Goal: Task Accomplishment & Management: Use online tool/utility

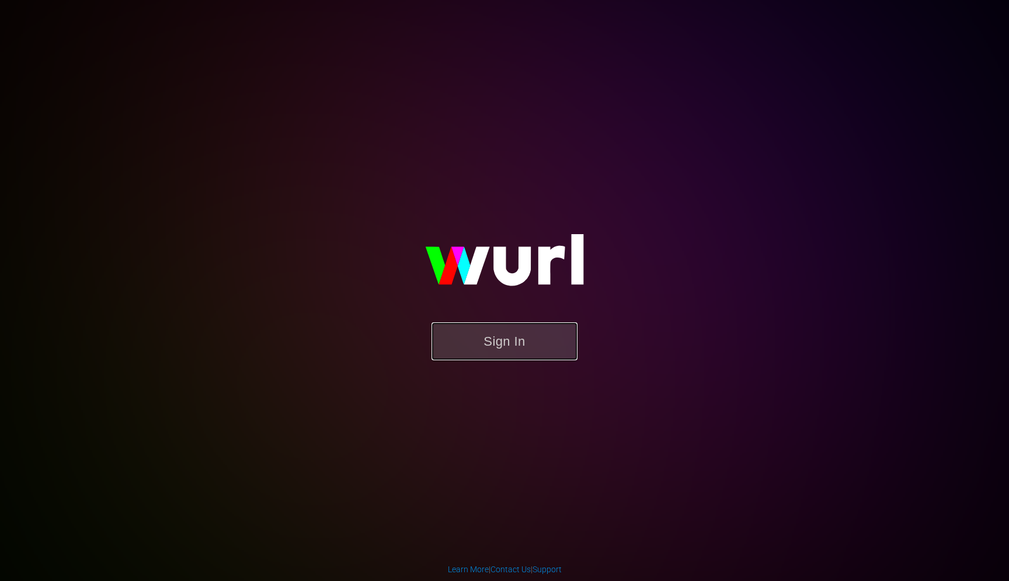
click at [464, 345] on button "Sign In" at bounding box center [505, 341] width 146 height 38
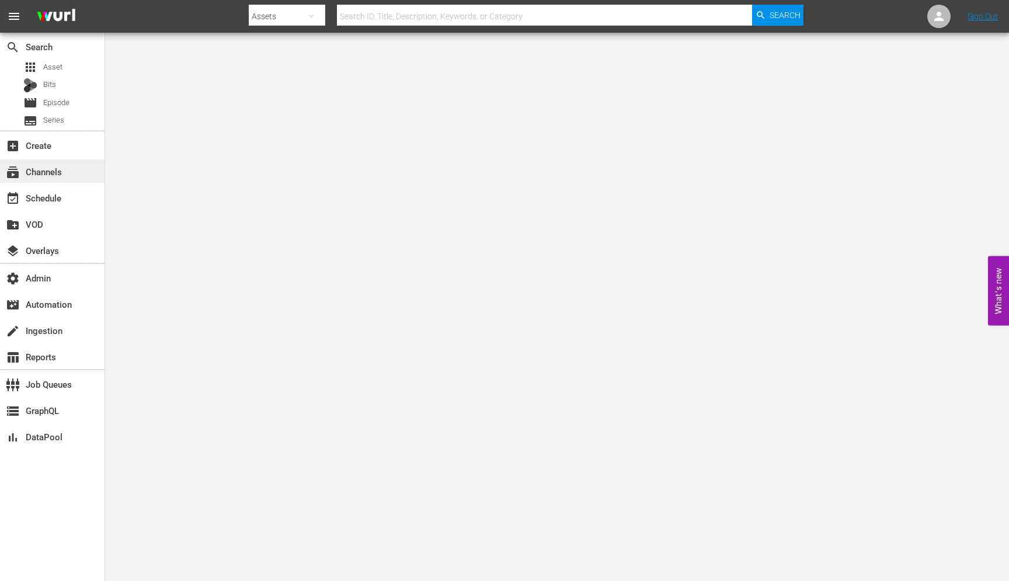
click at [43, 162] on div "subscriptions Channels" at bounding box center [52, 170] width 105 height 23
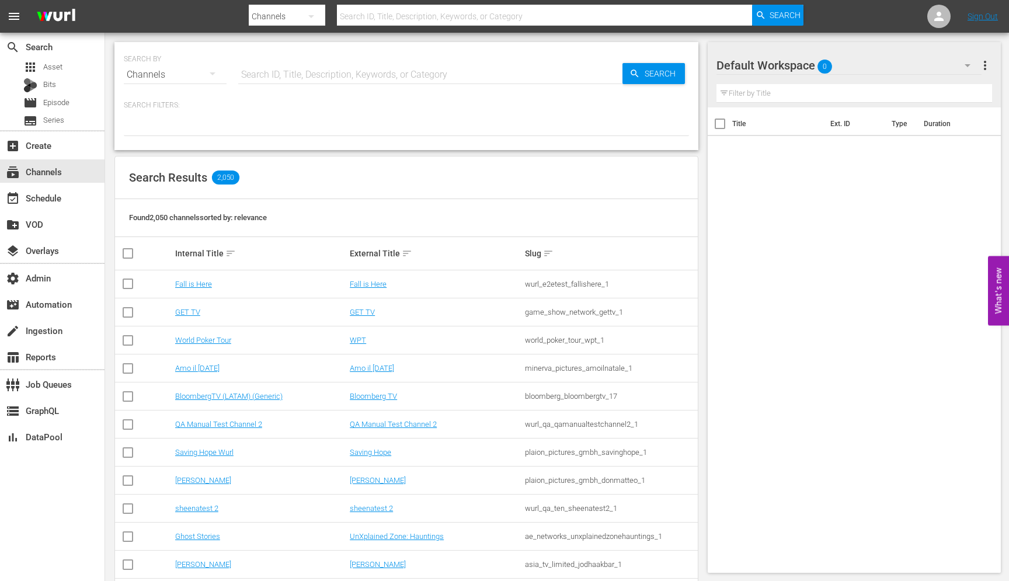
click at [301, 71] on input "text" at bounding box center [430, 75] width 384 height 28
paste input "frequency_networks_anewlifeinthesun_1"
type input "frequency_networks_anewlifeinthesun_1"
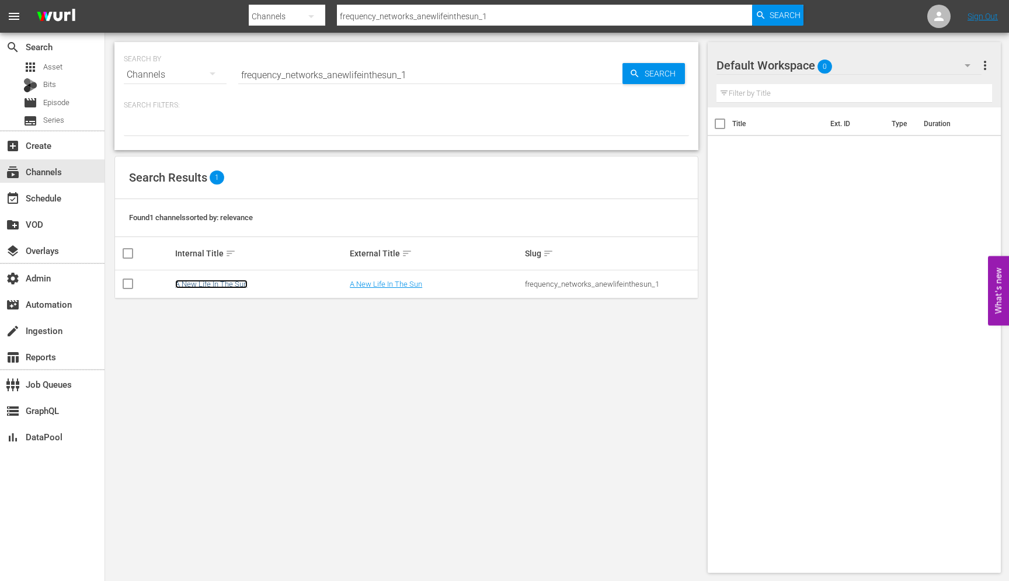
click at [197, 286] on link "A New Life In The Sun" at bounding box center [211, 284] width 72 height 9
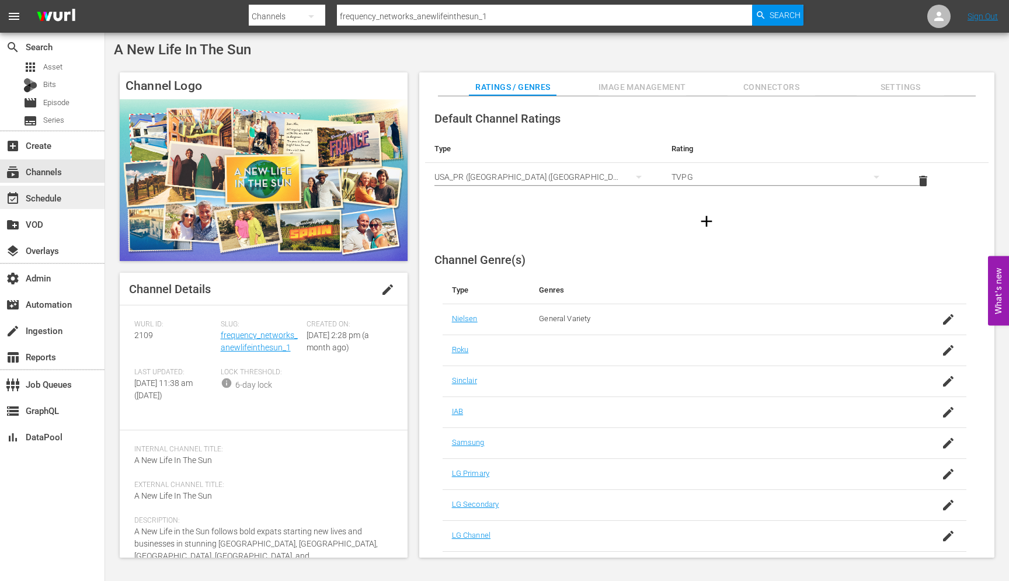
click at [19, 201] on span "event_available" at bounding box center [13, 199] width 14 height 14
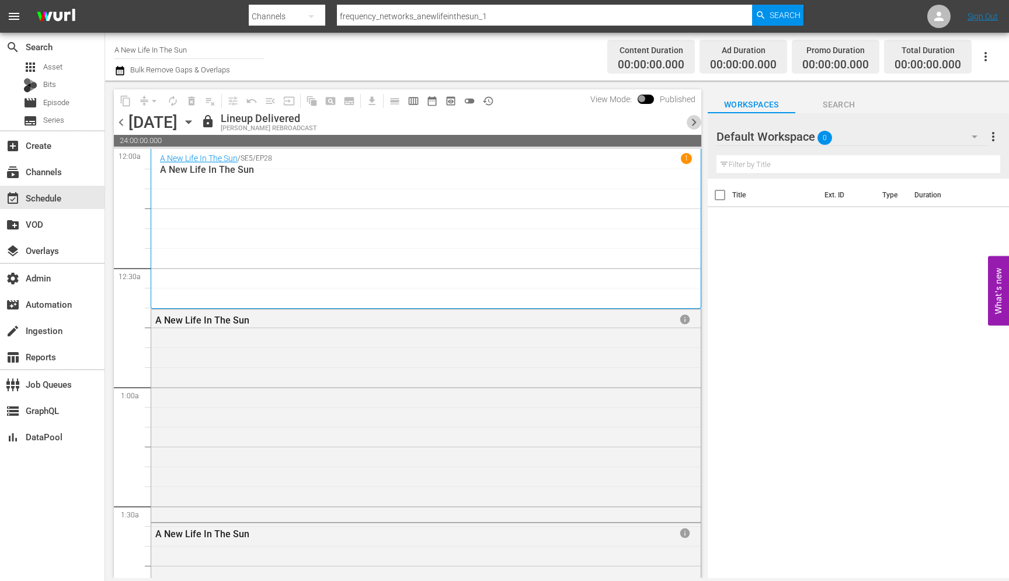
click at [693, 121] on span "chevron_right" at bounding box center [694, 122] width 15 height 15
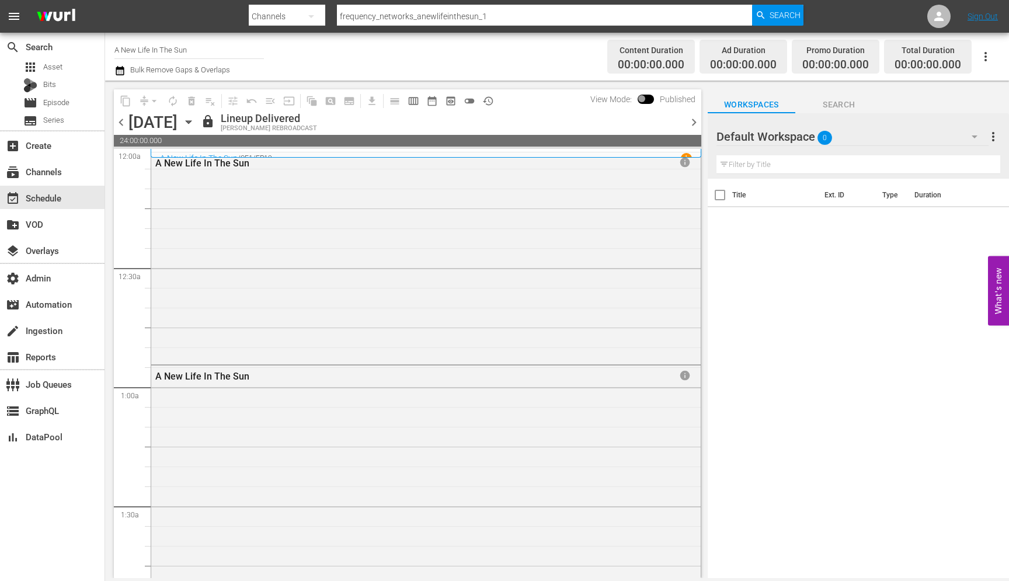
click at [693, 126] on span "chevron_right" at bounding box center [694, 122] width 15 height 15
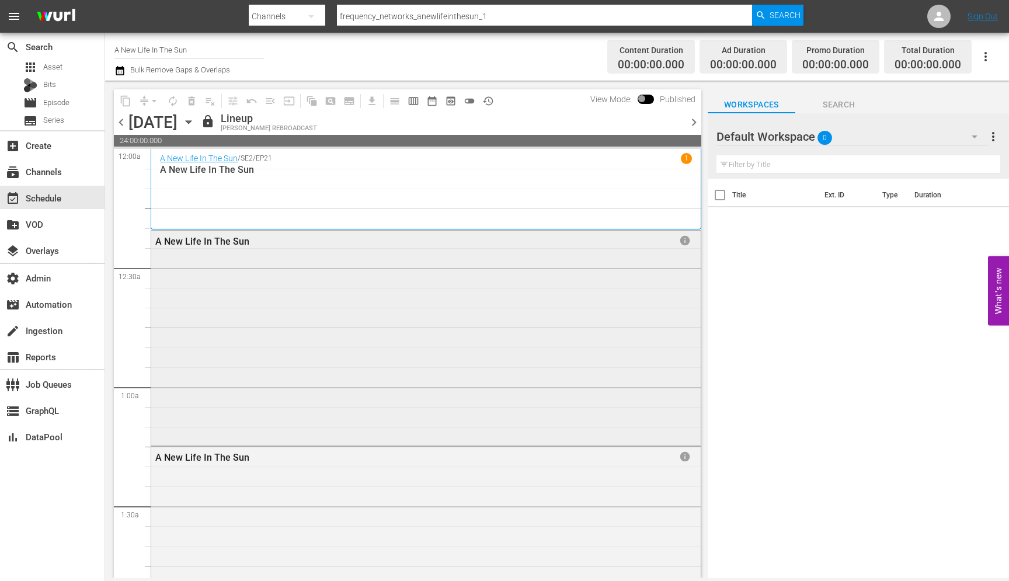
click at [580, 265] on div "A New Life In The Sun info" at bounding box center [426, 337] width 550 height 213
click at [224, 239] on div "A New Life In The Sun" at bounding box center [390, 241] width 471 height 11
click at [225, 240] on div "A New Life In The Sun" at bounding box center [390, 241] width 471 height 11
click at [685, 241] on span "info" at bounding box center [685, 241] width 12 height 12
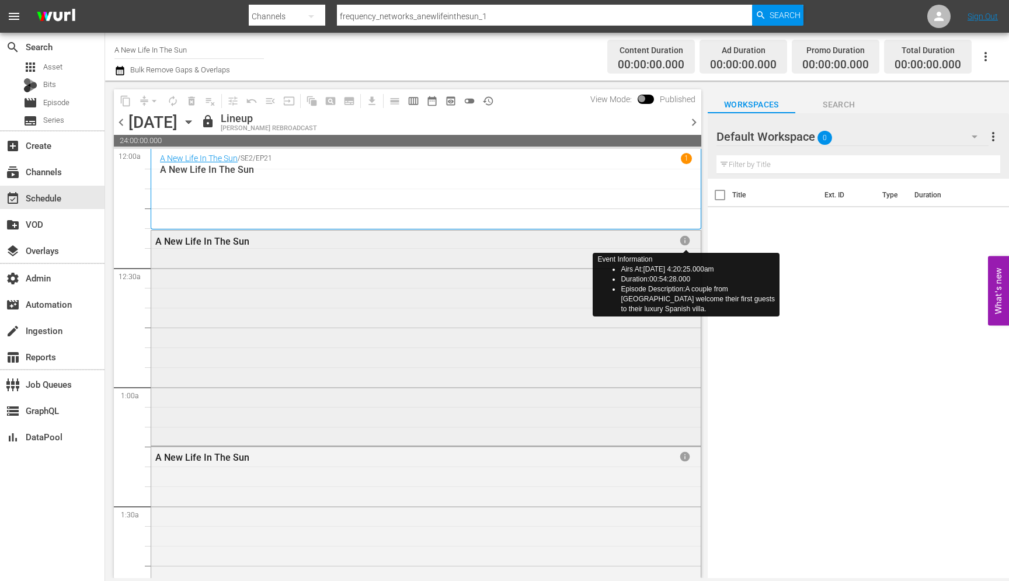
click at [686, 241] on span "info" at bounding box center [685, 241] width 12 height 12
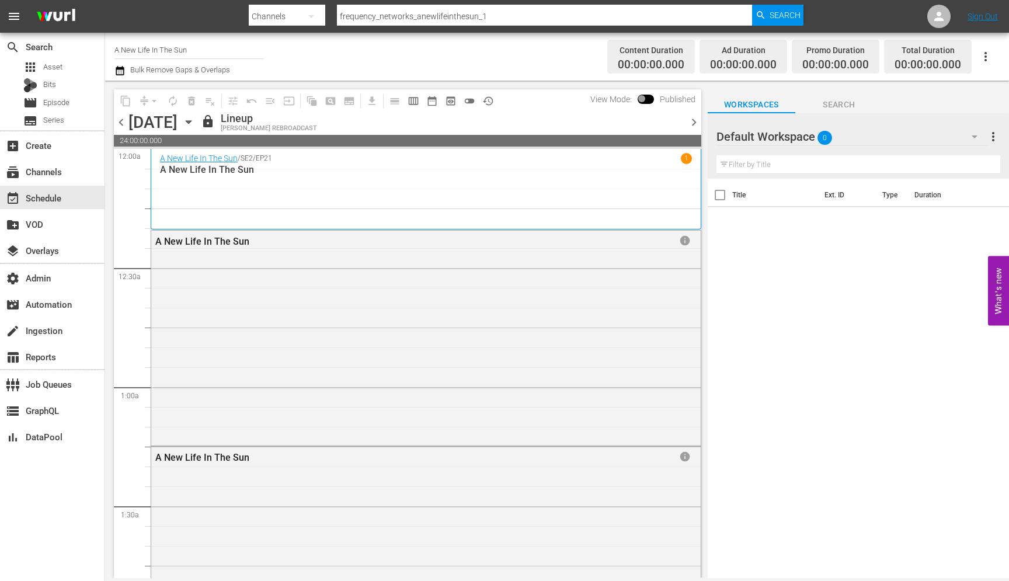
click at [681, 186] on div "A New Life In The Sun / SE2 / EP21 1 A New Life In The Sun" at bounding box center [426, 189] width 532 height 72
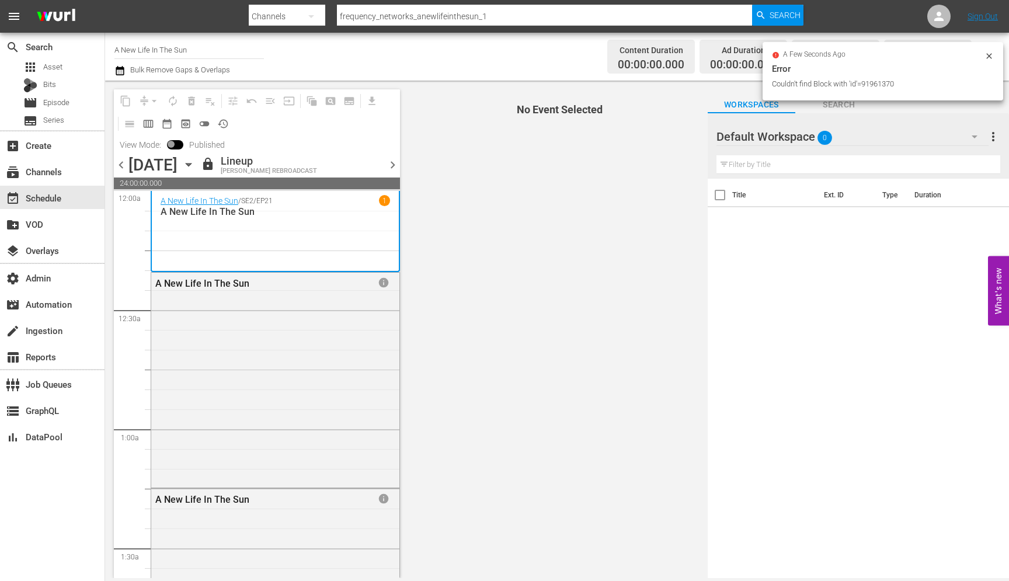
click at [987, 57] on icon at bounding box center [989, 55] width 9 height 9
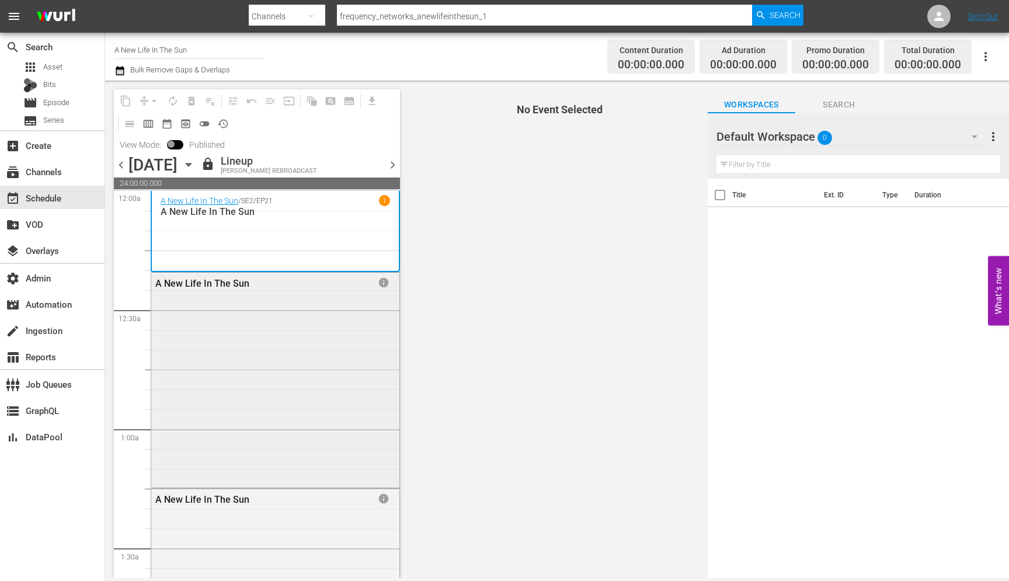
click at [323, 339] on div "A New Life In The Sun info" at bounding box center [275, 379] width 248 height 213
click at [377, 286] on div "info" at bounding box center [361, 283] width 64 height 13
click at [386, 284] on span "info" at bounding box center [384, 283] width 12 height 12
click at [359, 16] on input "frequency_networks_anewlifeinthesun_1" at bounding box center [544, 16] width 415 height 28
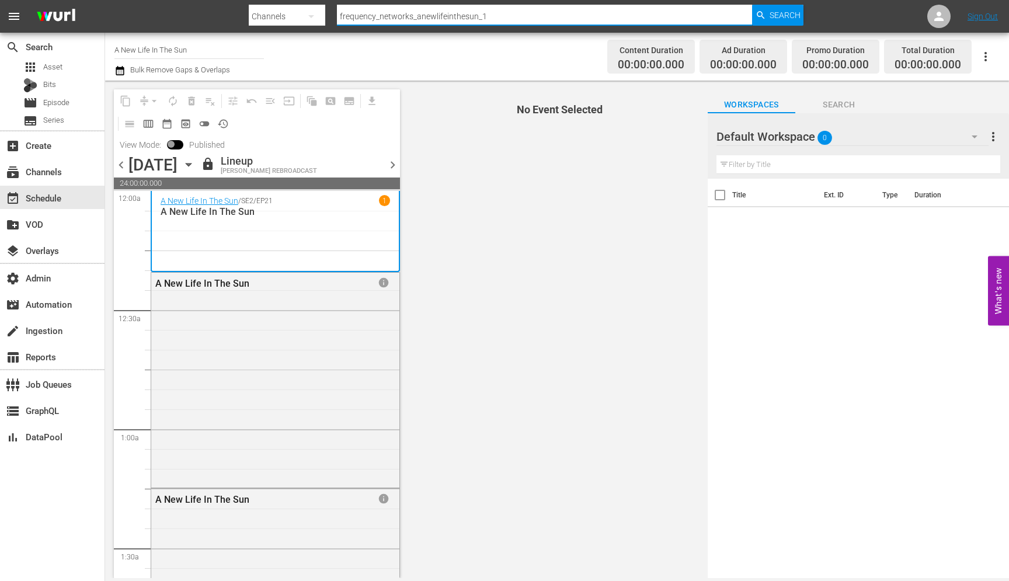
paste input "global_fan_tv_gfnsoccer"
type input "global_fan_tv_gfnsoccer_1"
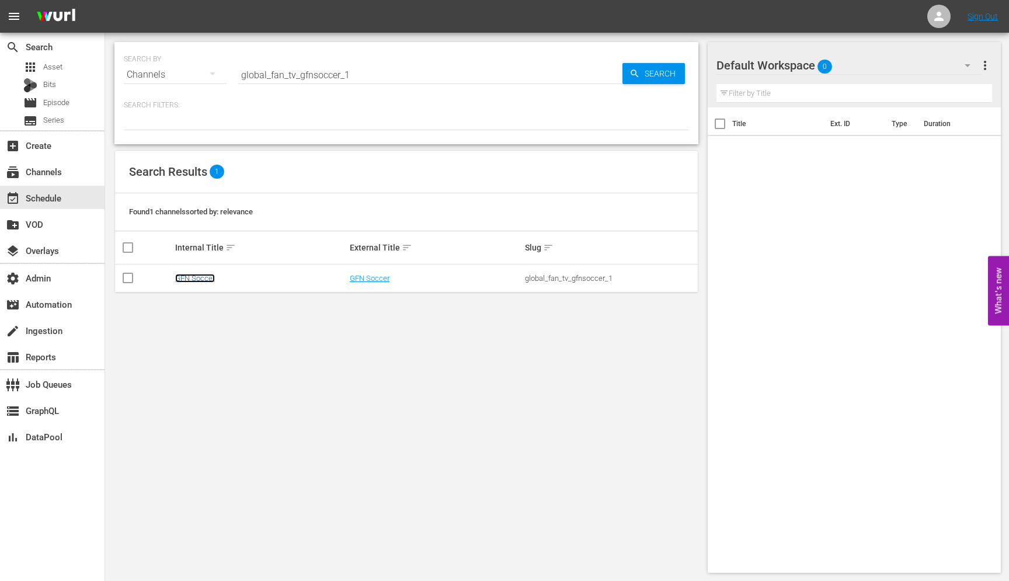
click at [199, 277] on link "GFN Soccer" at bounding box center [195, 278] width 40 height 9
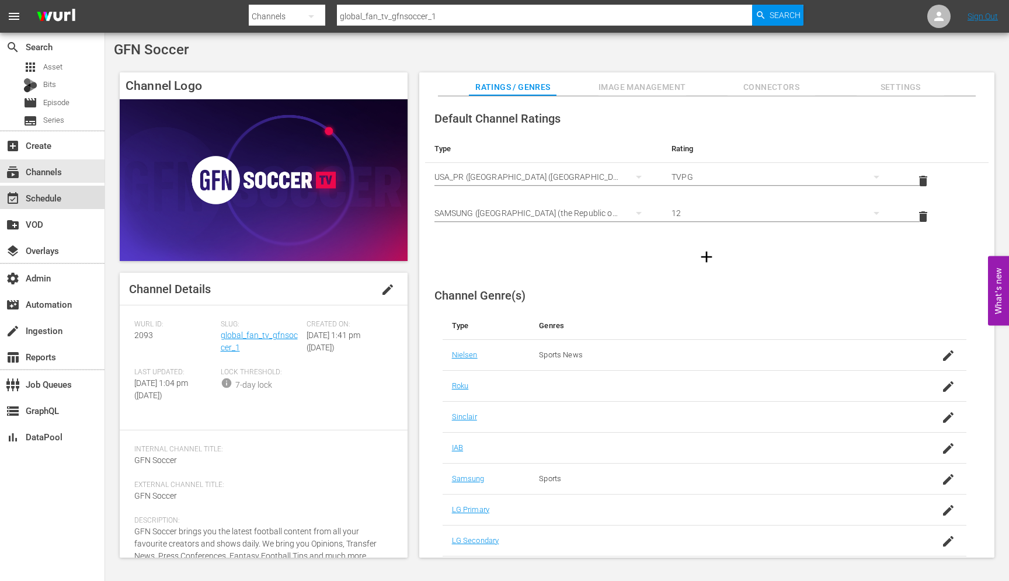
click at [50, 201] on div "event_available Schedule" at bounding box center [32, 196] width 65 height 11
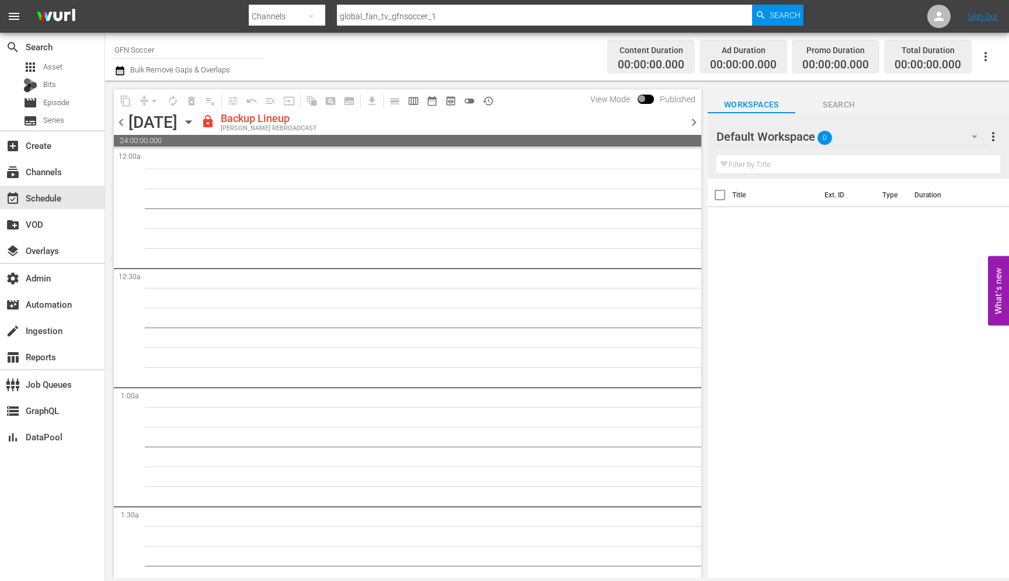
click at [691, 123] on span "chevron_right" at bounding box center [694, 122] width 15 height 15
click at [691, 122] on span "chevron_right" at bounding box center [694, 122] width 15 height 15
click at [119, 123] on span "chevron_left" at bounding box center [121, 122] width 15 height 15
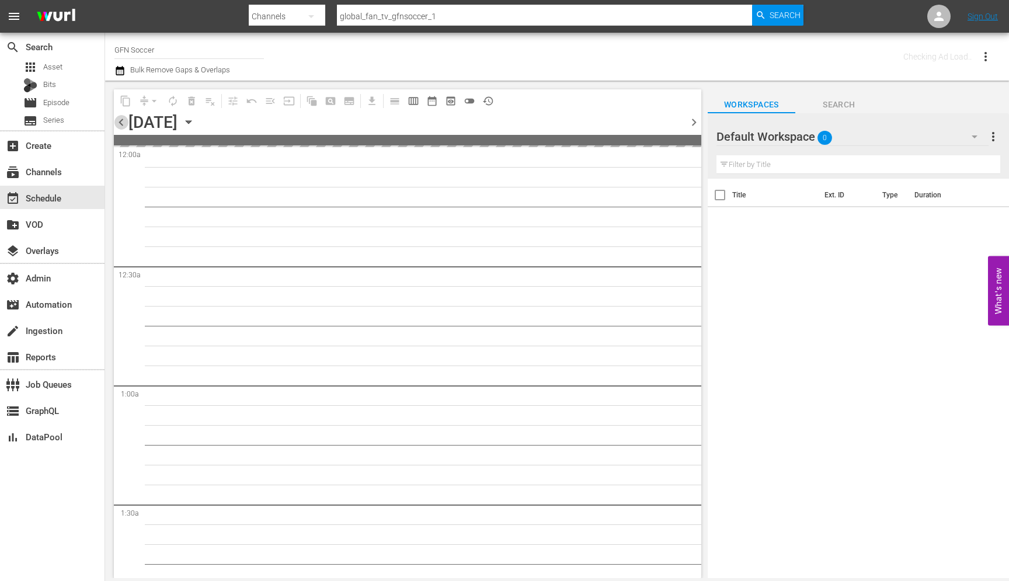
click at [119, 123] on span "chevron_left" at bounding box center [121, 122] width 15 height 15
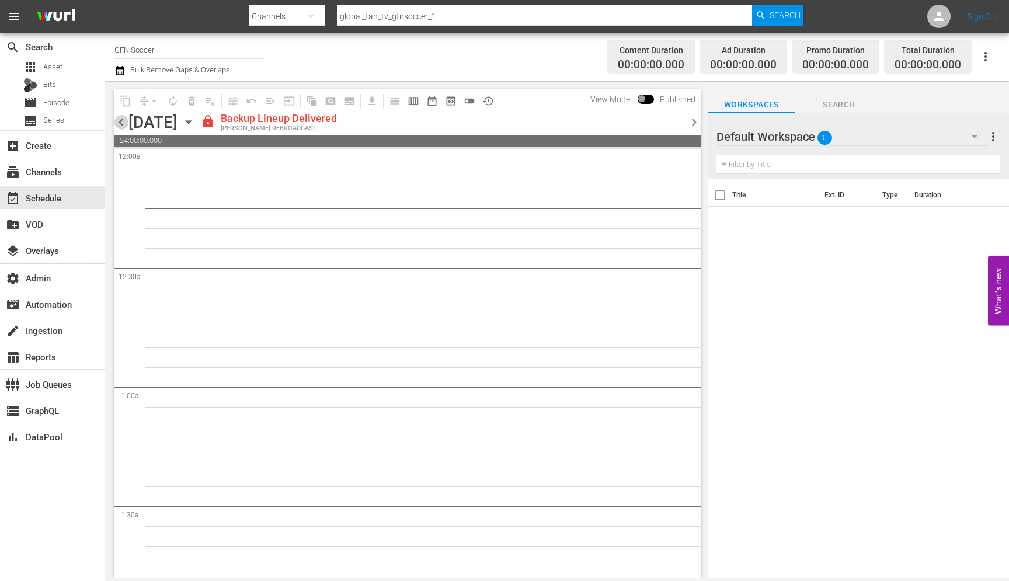
click at [119, 123] on span "chevron_left" at bounding box center [121, 122] width 15 height 15
click at [690, 124] on span "chevron_right" at bounding box center [694, 122] width 15 height 15
click at [691, 125] on span "chevron_right" at bounding box center [694, 122] width 15 height 15
click at [120, 123] on span "chevron_left" at bounding box center [121, 122] width 15 height 15
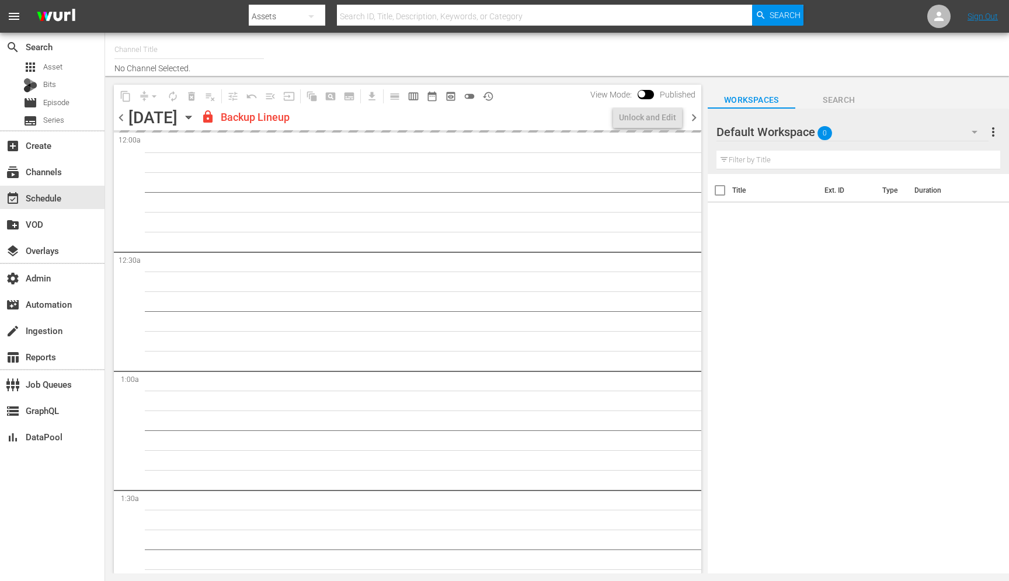
type input "GFN Soccer (2093)"
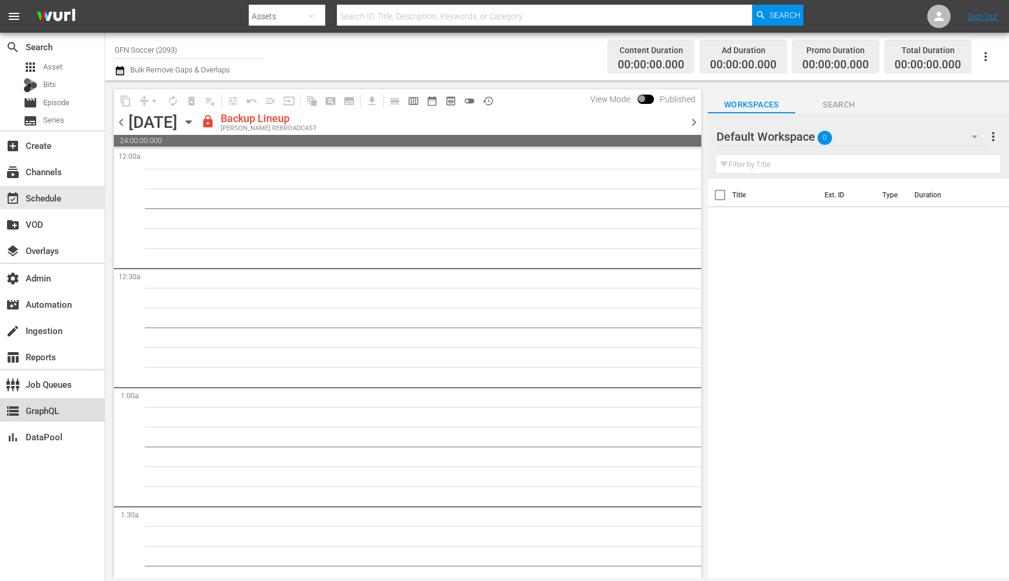
click at [34, 412] on div "storage GraphQL" at bounding box center [32, 409] width 65 height 11
